Goal: Communication & Community: Answer question/provide support

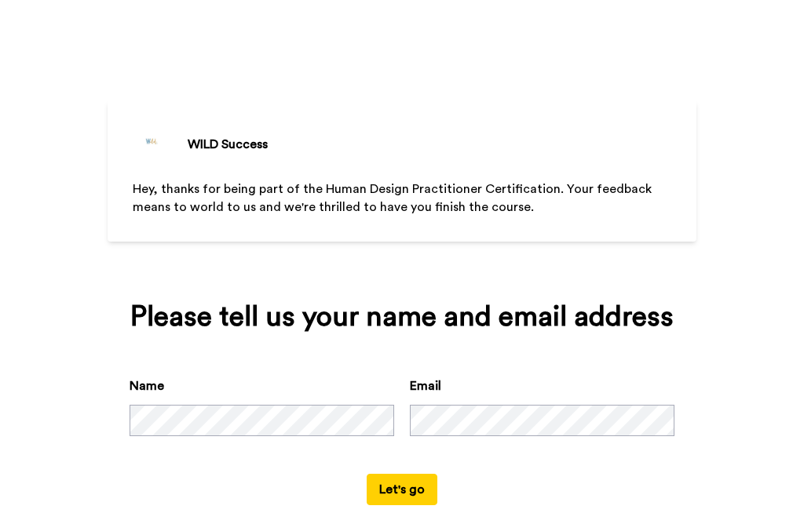
scroll to position [66, 0]
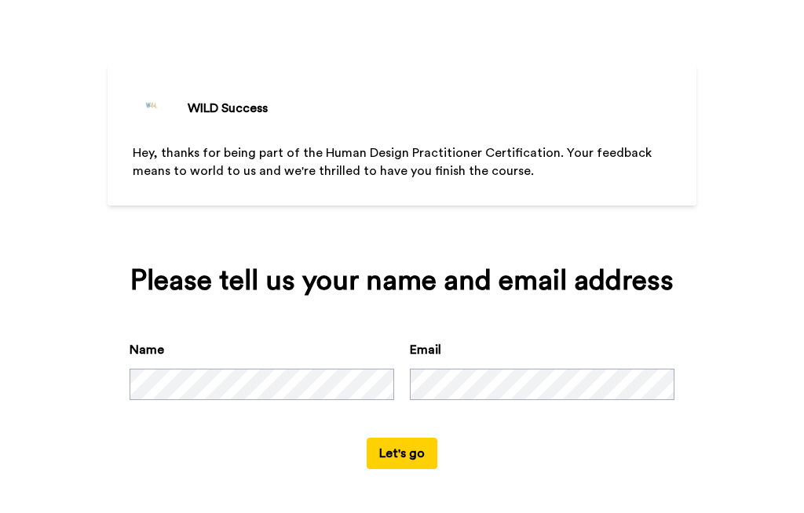
click at [393, 456] on button "Let's go" at bounding box center [402, 453] width 71 height 31
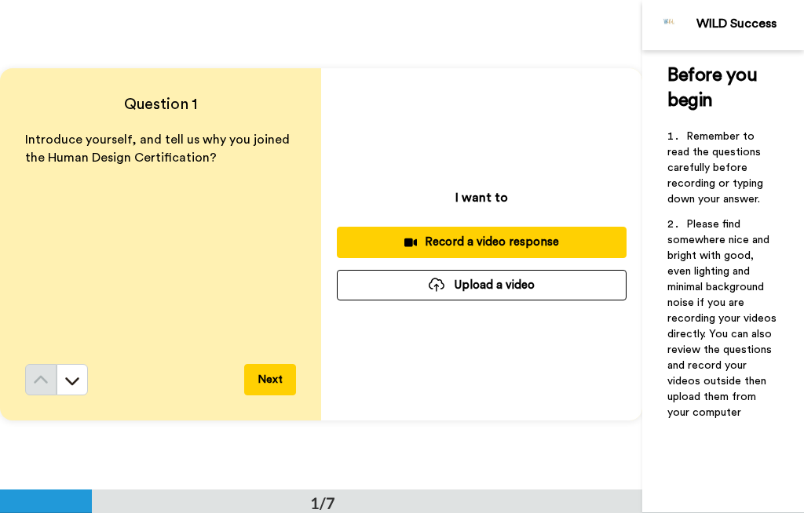
click at [78, 381] on icon at bounding box center [72, 381] width 16 height 16
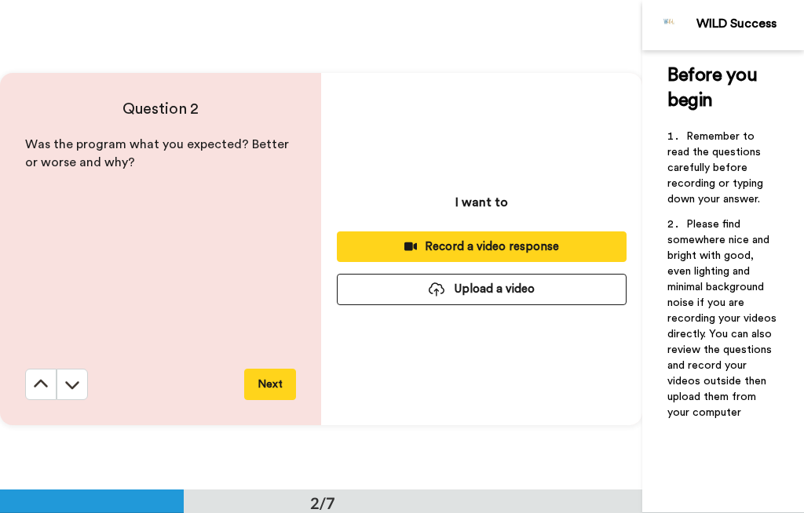
scroll to position [490, 0]
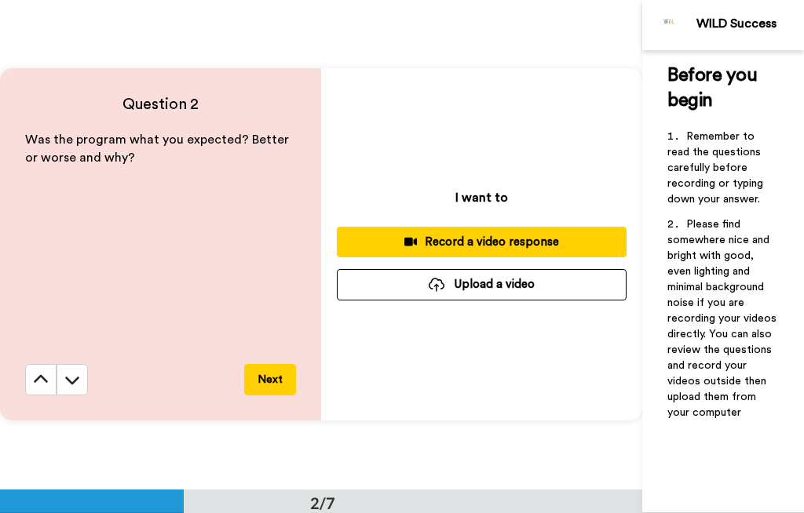
click at [78, 380] on icon at bounding box center [72, 380] width 16 height 16
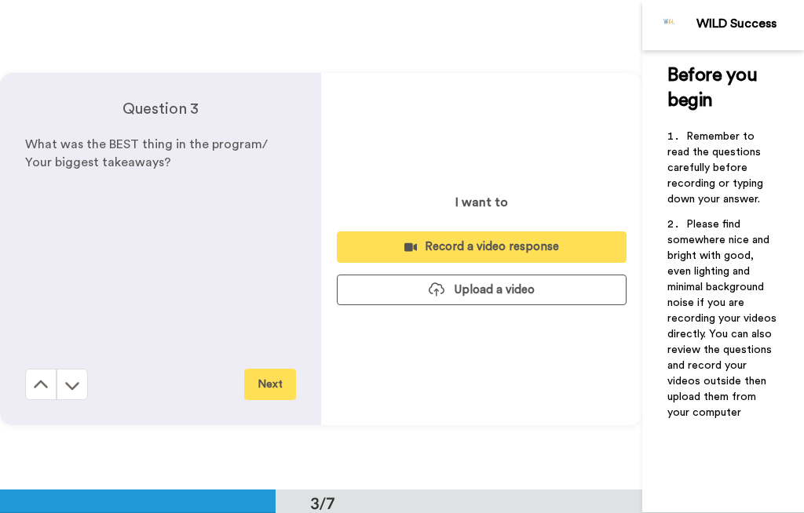
scroll to position [979, 0]
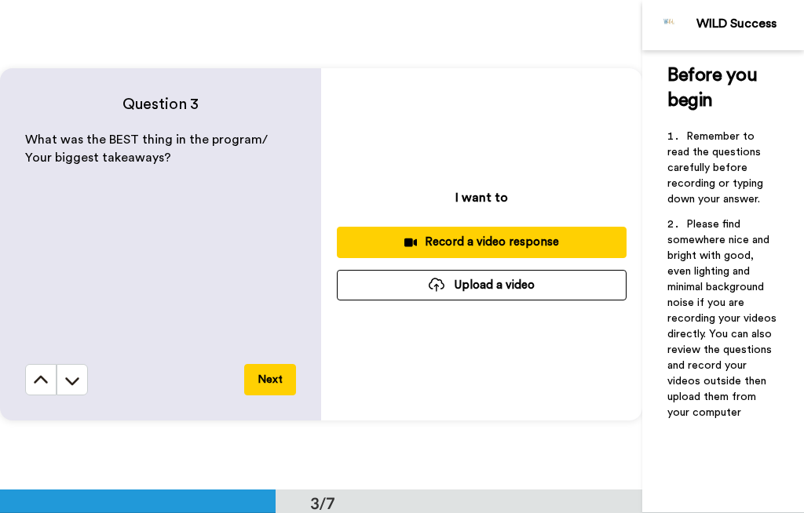
click at [76, 383] on icon at bounding box center [72, 381] width 16 height 16
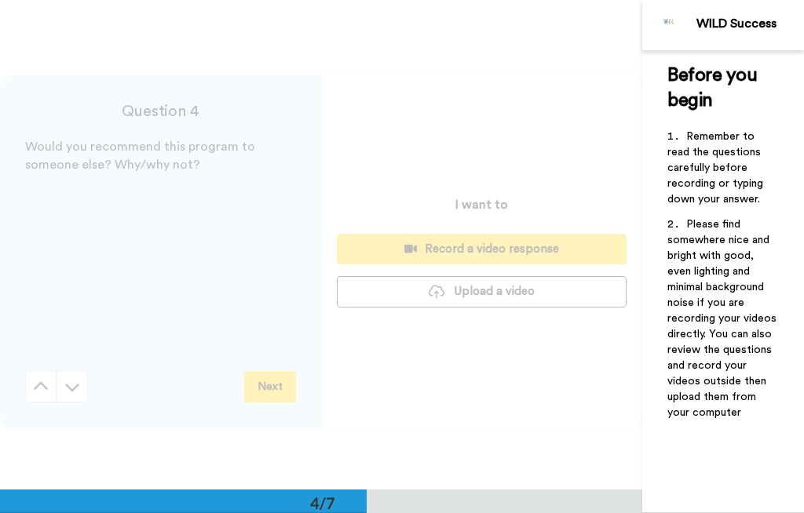
scroll to position [1469, 0]
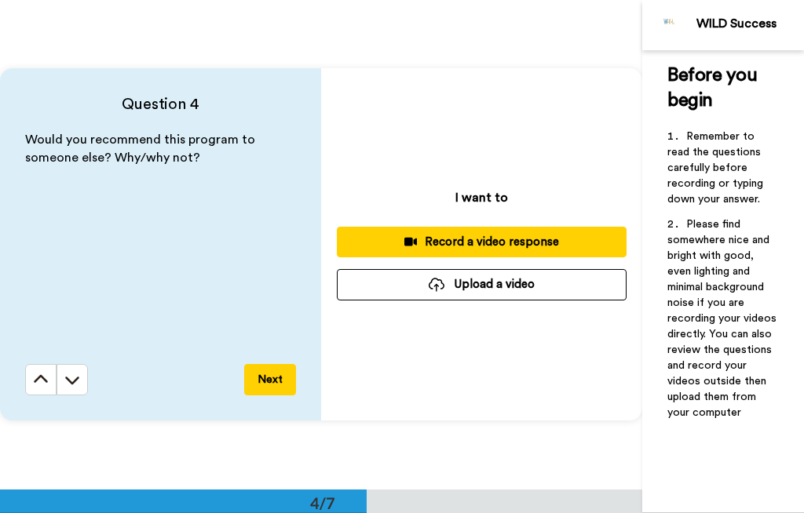
click at [80, 383] on button at bounding box center [72, 379] width 31 height 31
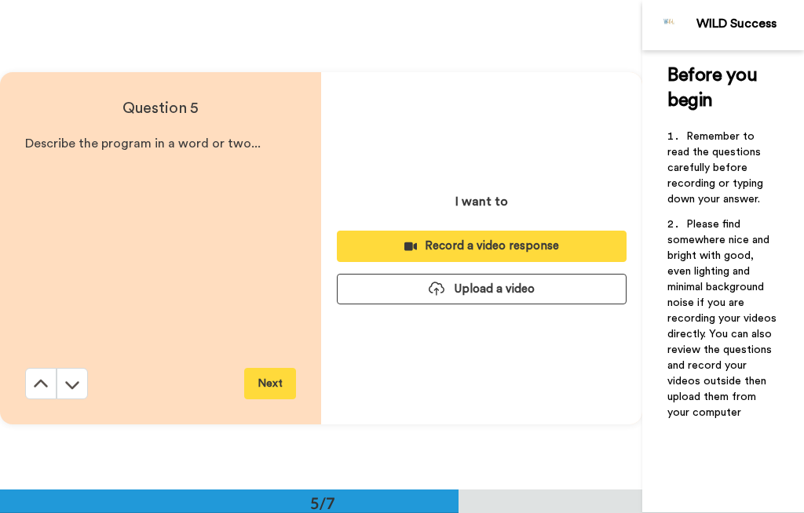
scroll to position [1957, 0]
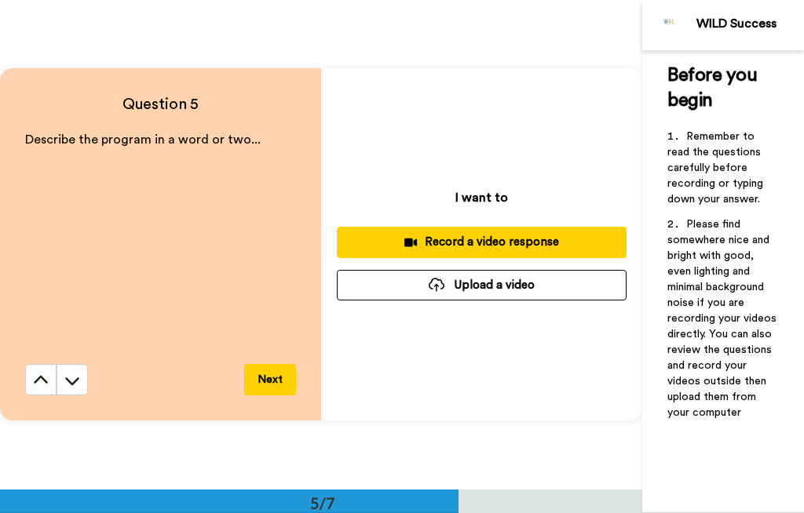
click at [76, 377] on icon at bounding box center [72, 381] width 16 height 16
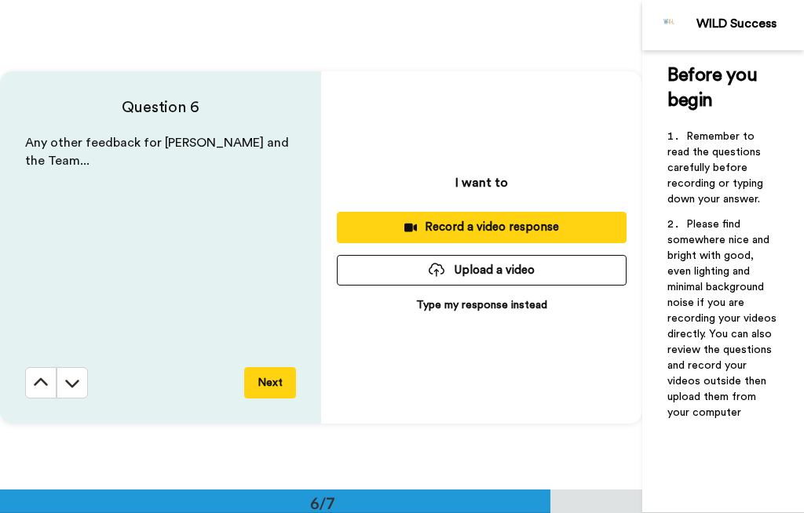
scroll to position [2447, 0]
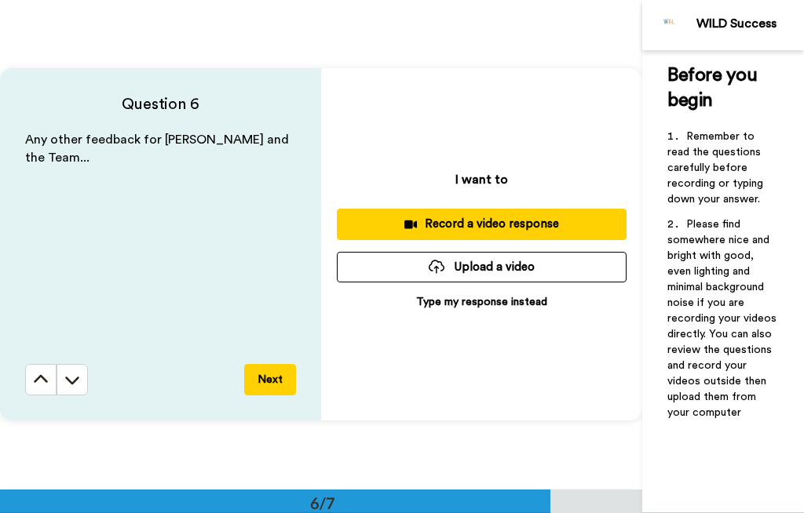
click at [70, 379] on icon at bounding box center [72, 380] width 16 height 16
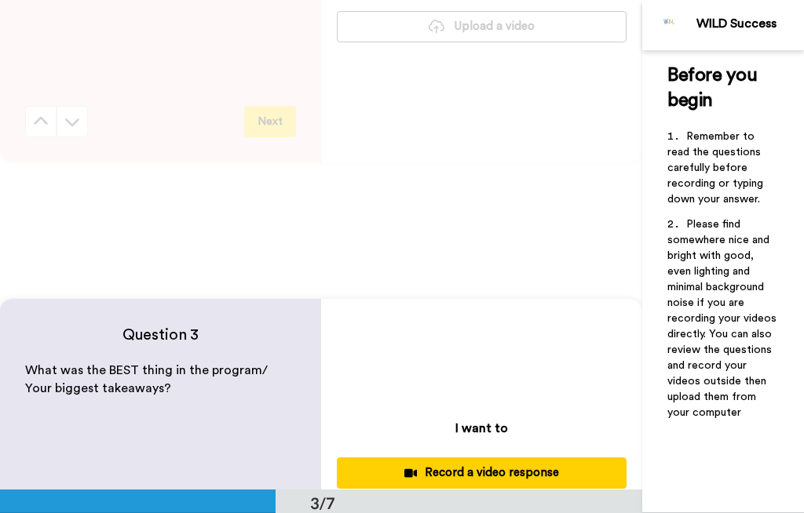
scroll to position [746, 0]
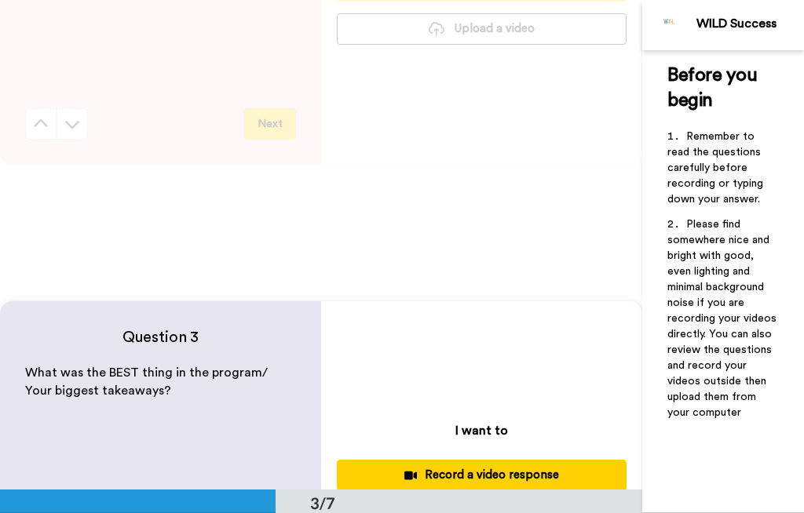
click at [562, 475] on div "Record a video response" at bounding box center [481, 475] width 265 height 16
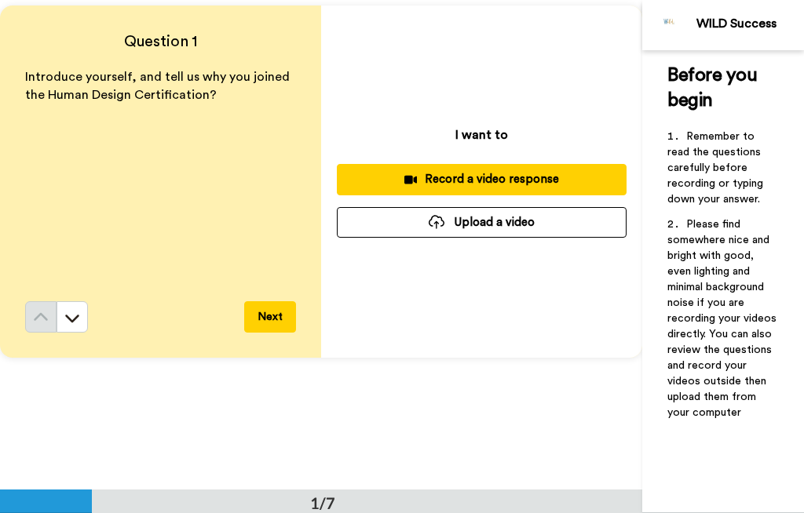
scroll to position [63, 0]
click at [514, 194] on button "Record a video response" at bounding box center [482, 179] width 290 height 31
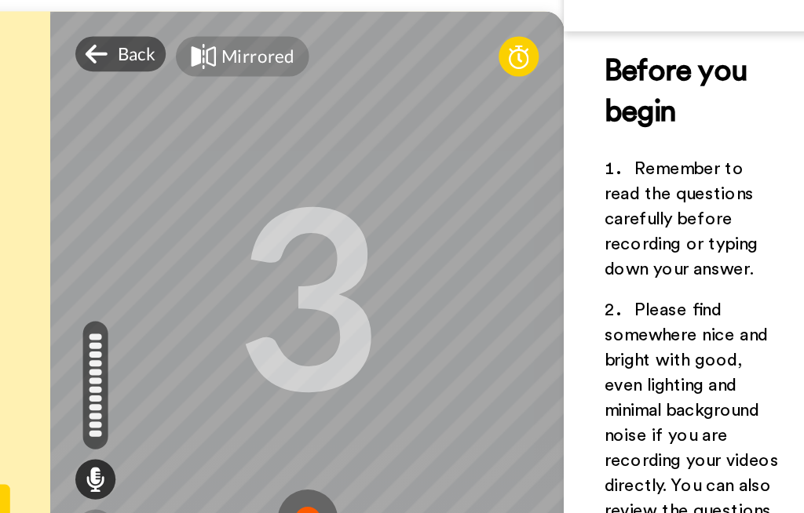
scroll to position [37, 0]
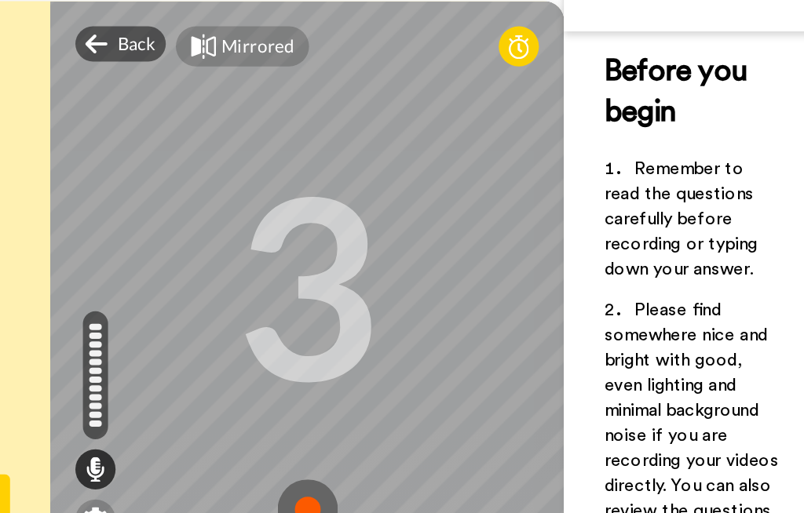
click at [343, 53] on icon at bounding box center [349, 59] width 13 height 12
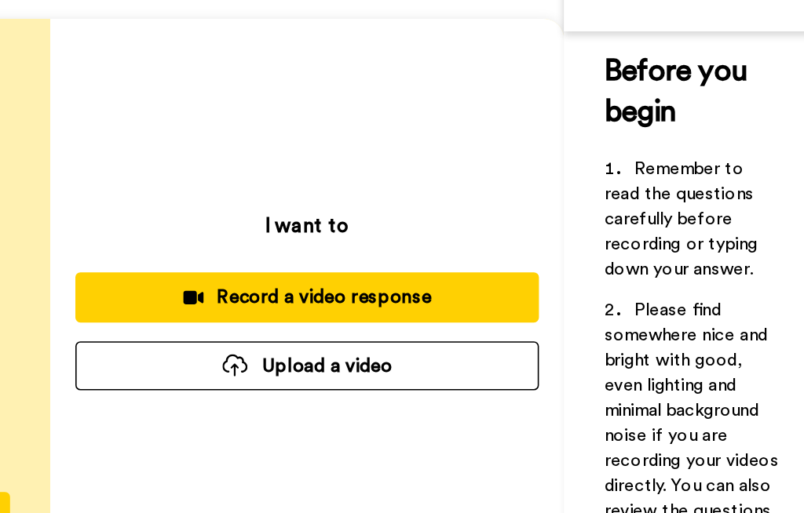
scroll to position [35, 0]
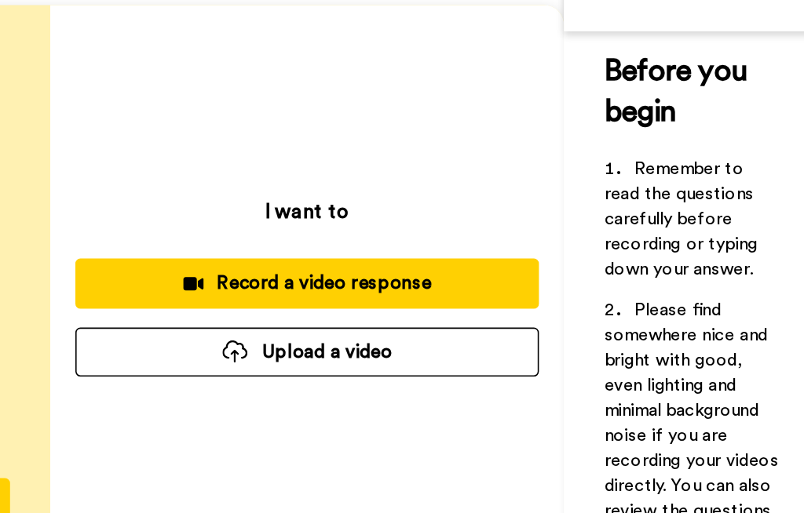
click at [349, 199] on div "Record a video response" at bounding box center [481, 207] width 265 height 16
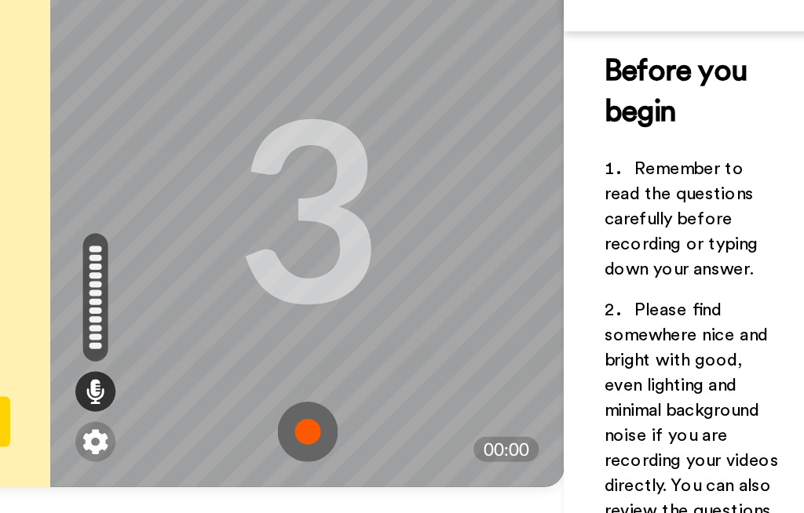
scroll to position [86, 0]
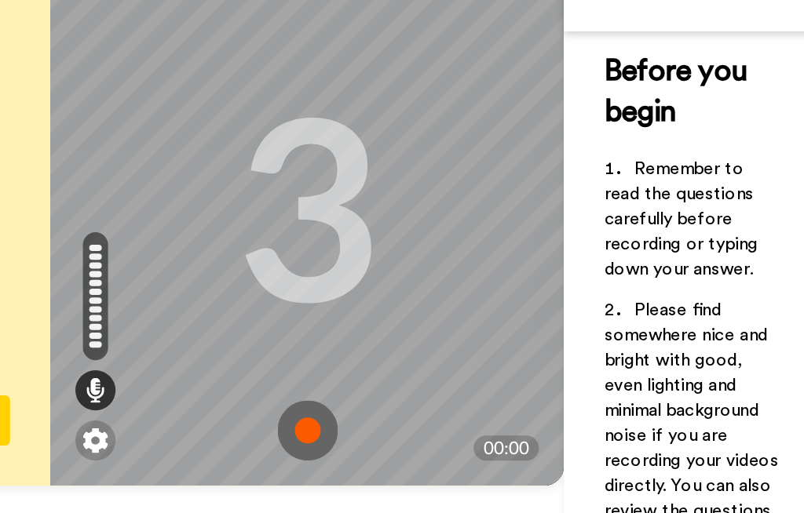
click at [463, 281] on img at bounding box center [482, 300] width 38 height 38
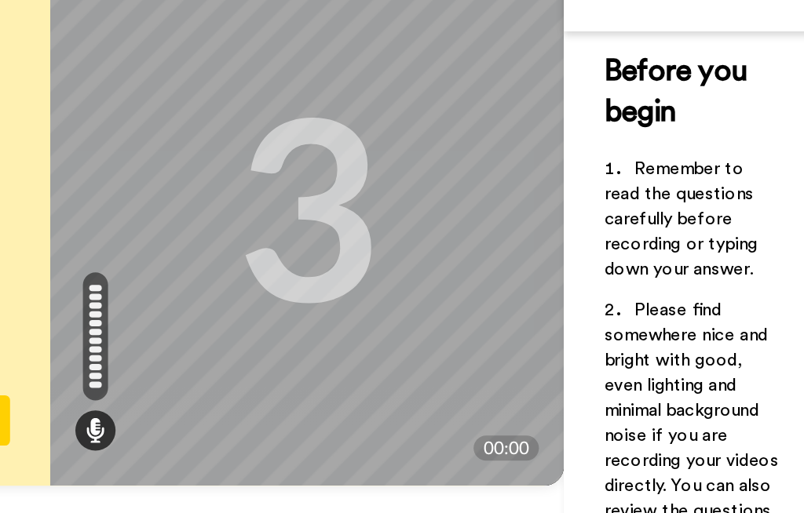
scroll to position [60, 0]
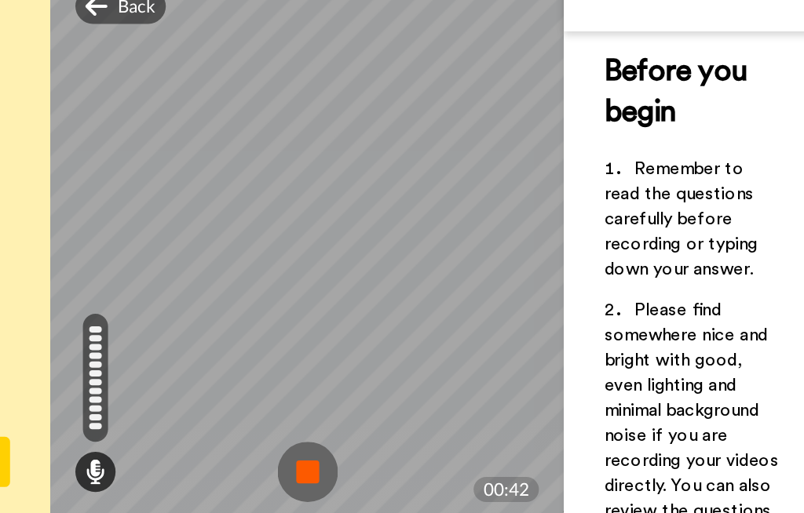
click at [463, 307] on img at bounding box center [482, 326] width 38 height 38
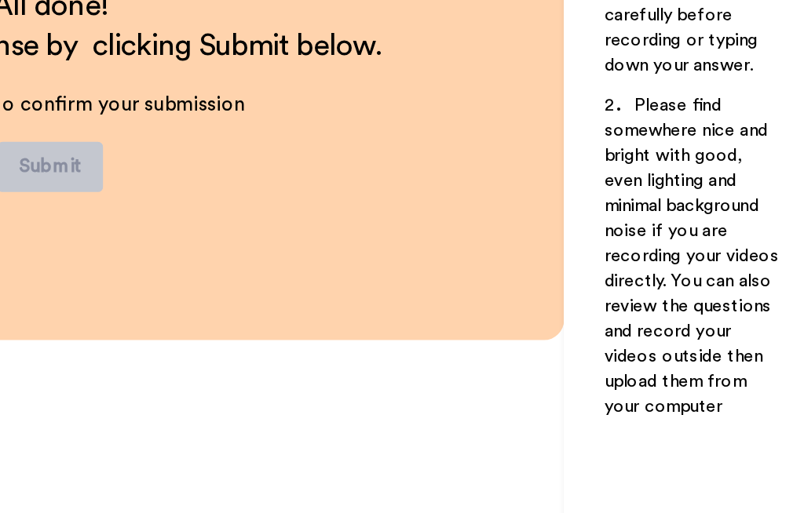
scroll to position [2831, 0]
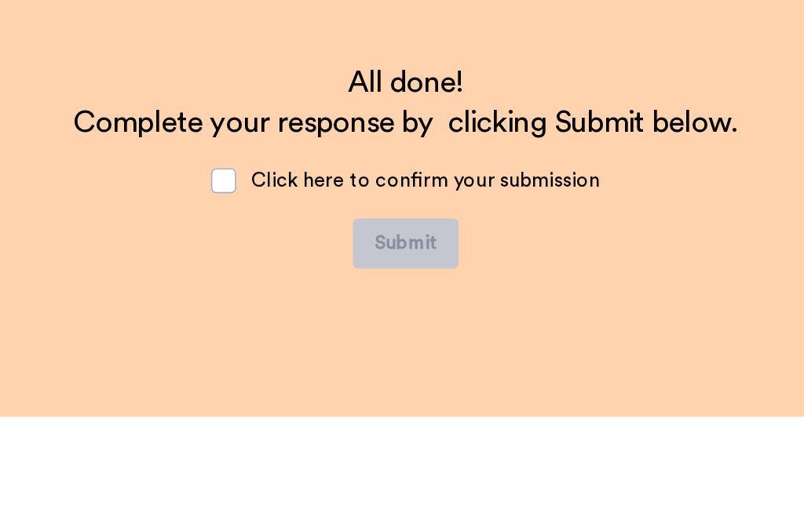
click at [199, 264] on span at bounding box center [207, 272] width 16 height 16
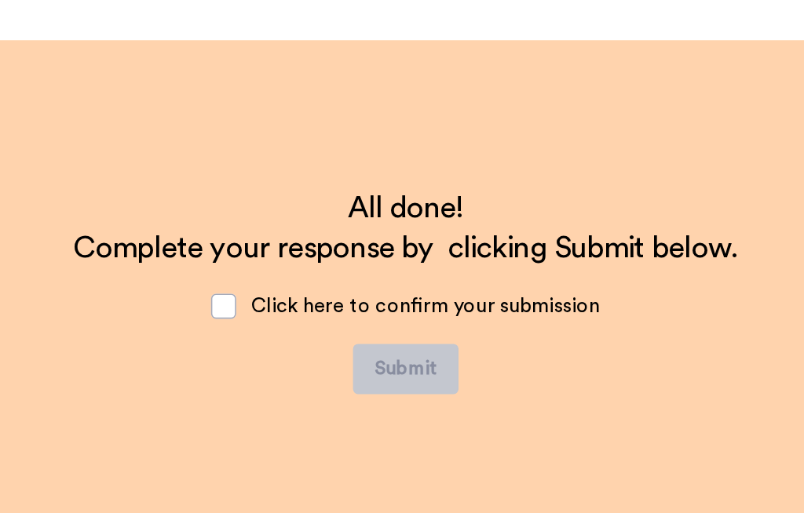
scroll to position [2746, 0]
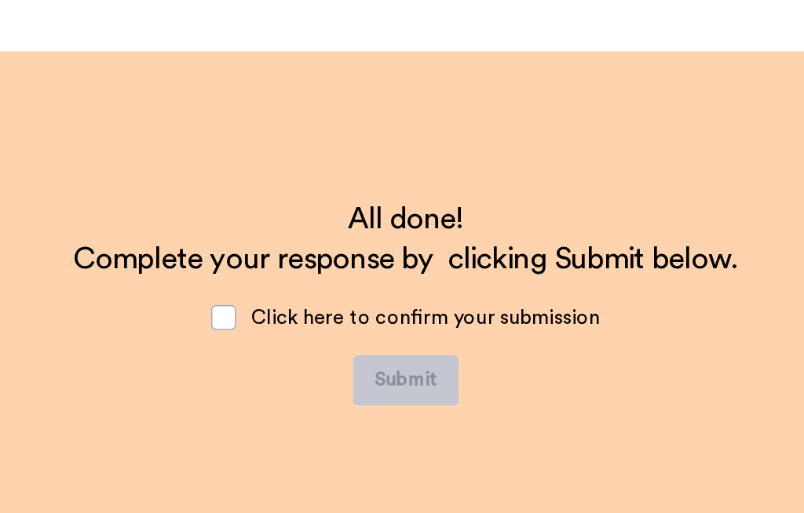
click at [199, 349] on span at bounding box center [207, 357] width 16 height 16
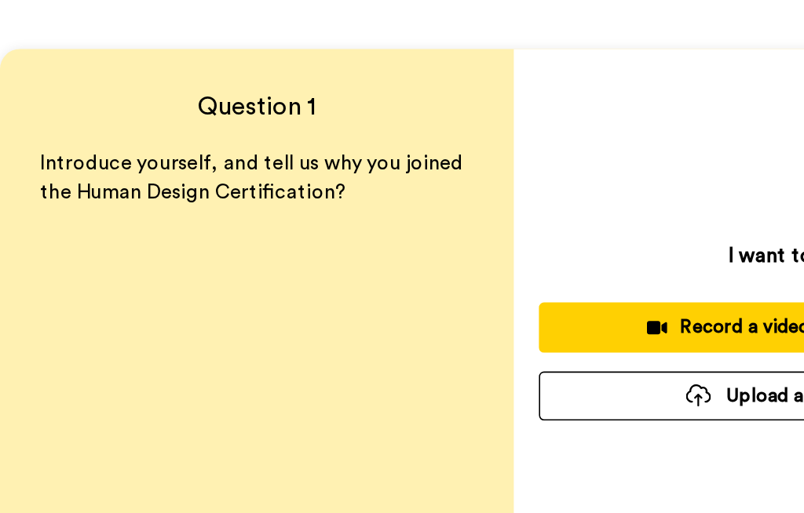
scroll to position [45, 0]
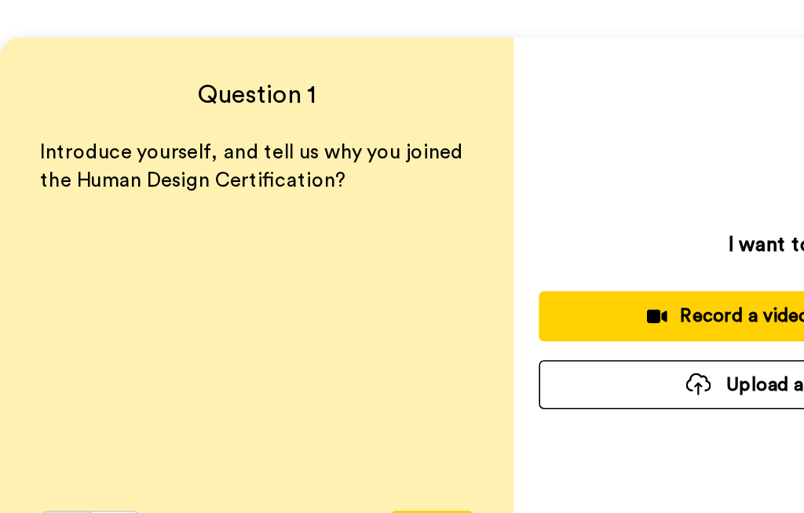
click at [441, 198] on div "Record a video response" at bounding box center [481, 197] width 265 height 16
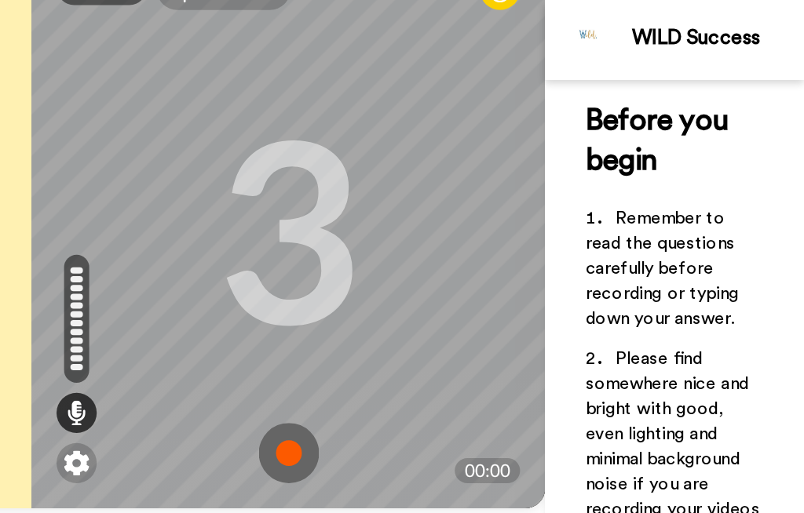
scroll to position [101, 0]
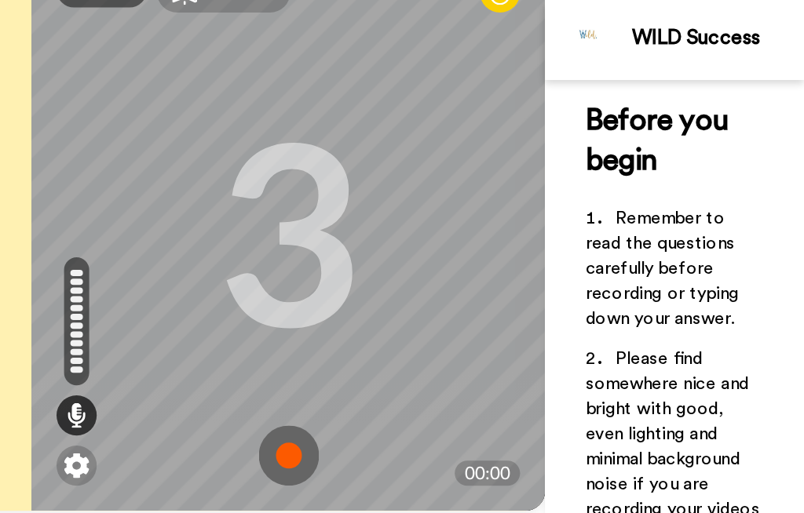
click at [341, 297] on img at bounding box center [349, 291] width 16 height 16
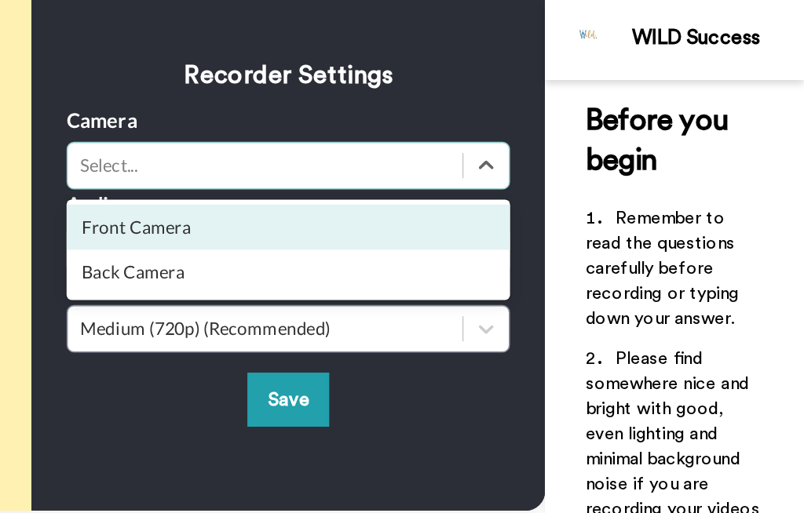
click at [343, 136] on div "Front Camera" at bounding box center [481, 142] width 277 height 28
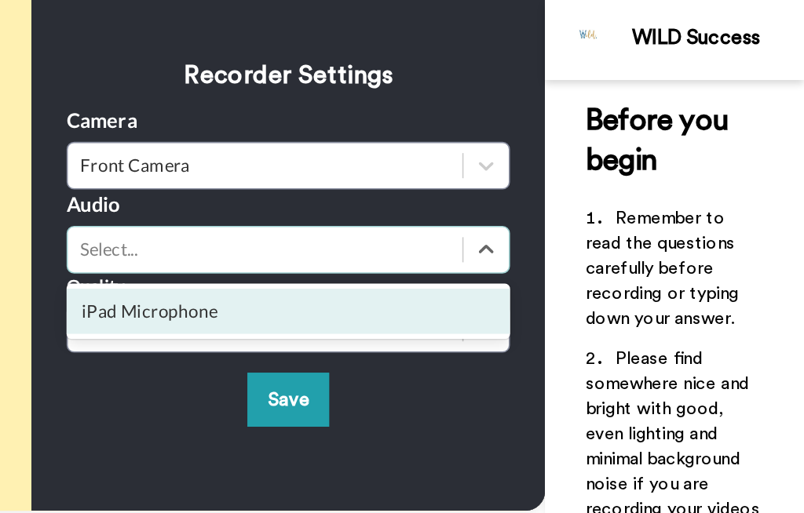
click at [343, 199] on div "iPad Microphone" at bounding box center [481, 195] width 277 height 28
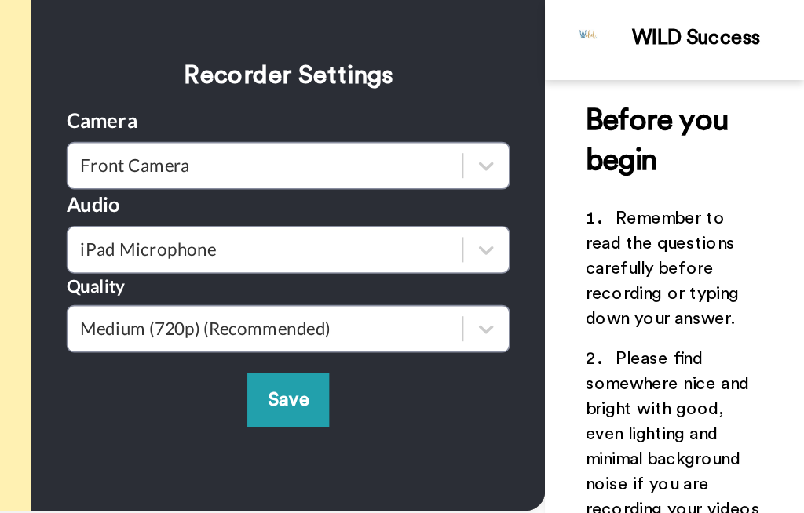
click at [456, 246] on button "Save" at bounding box center [481, 250] width 51 height 34
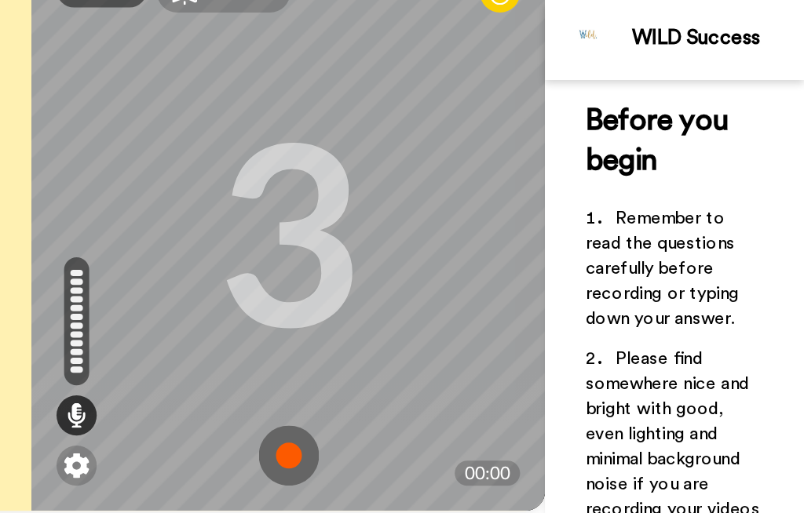
click at [463, 285] on img at bounding box center [482, 285] width 38 height 38
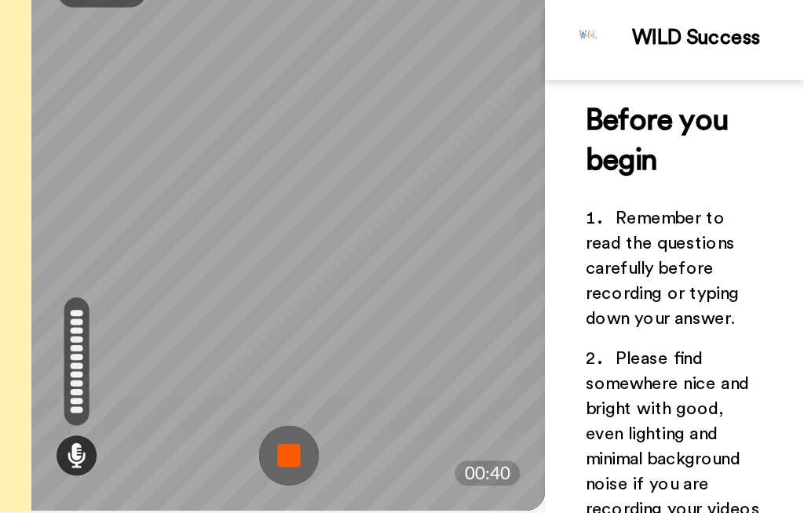
click at [463, 280] on img at bounding box center [482, 285] width 38 height 38
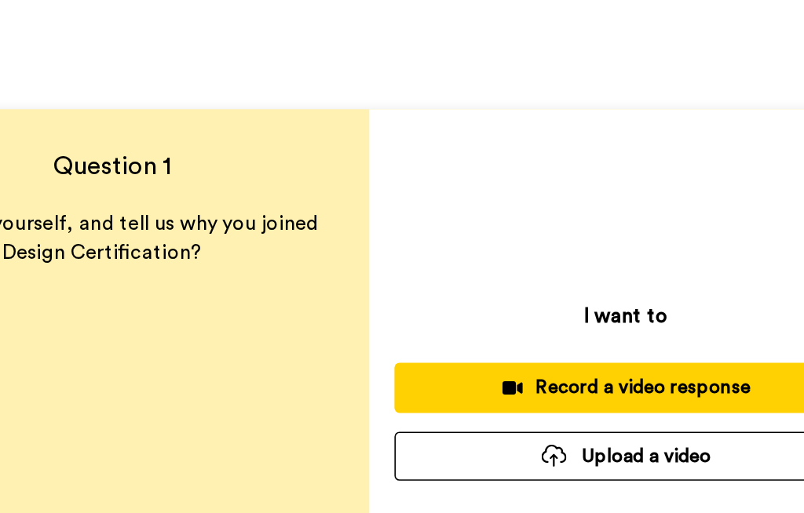
scroll to position [0, 0]
click at [410, 290] on button "Upload a video" at bounding box center [482, 285] width 290 height 31
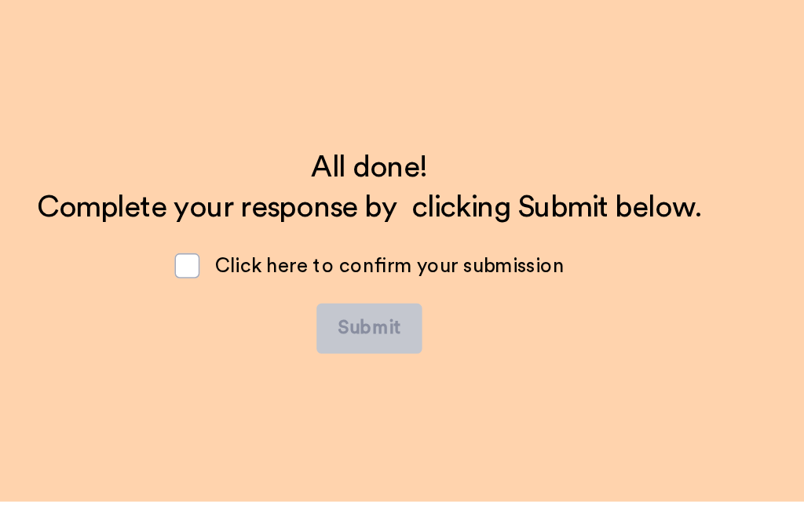
scroll to position [2936, 0]
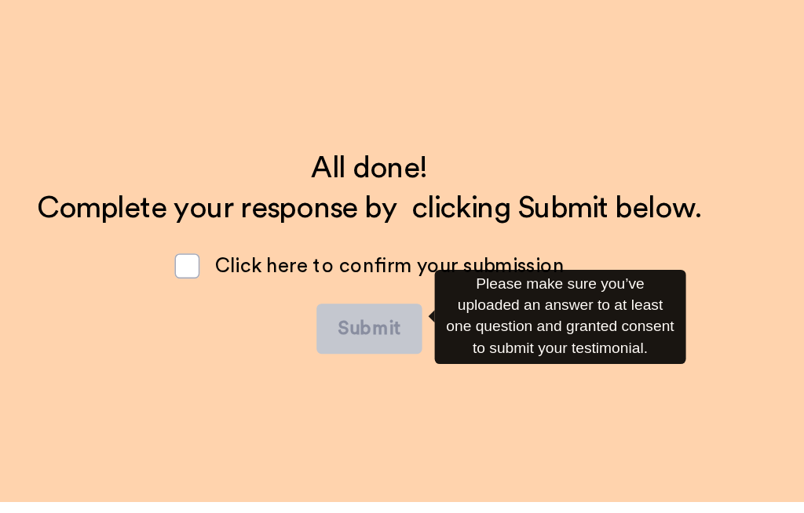
click at [463, 203] on div "All done! Complete your response by clicking Submit below. Click here to confir…" at bounding box center [321, 157] width 642 height 314
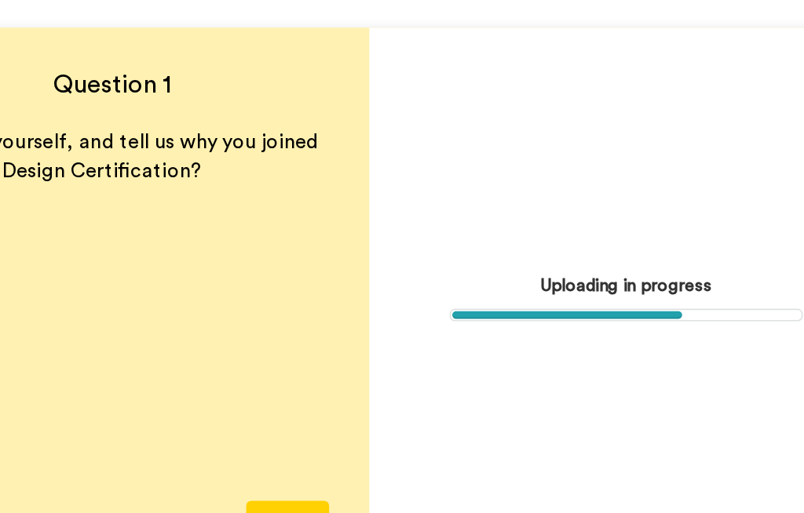
scroll to position [79, 0]
